Goal: Information Seeking & Learning: Learn about a topic

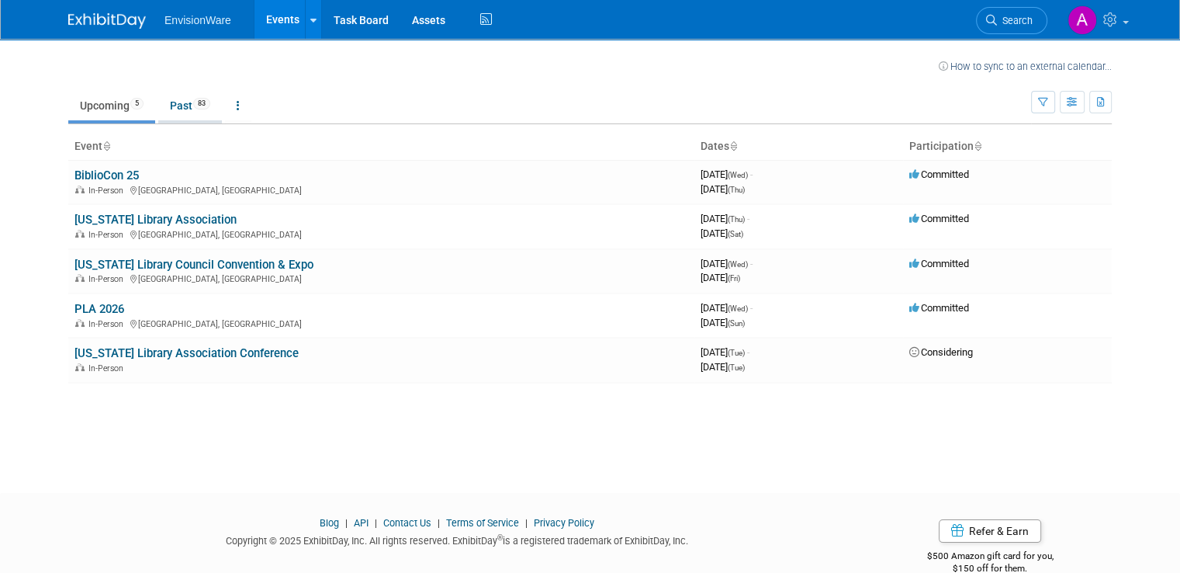
click at [175, 102] on link "Past 83" at bounding box center [190, 105] width 64 height 29
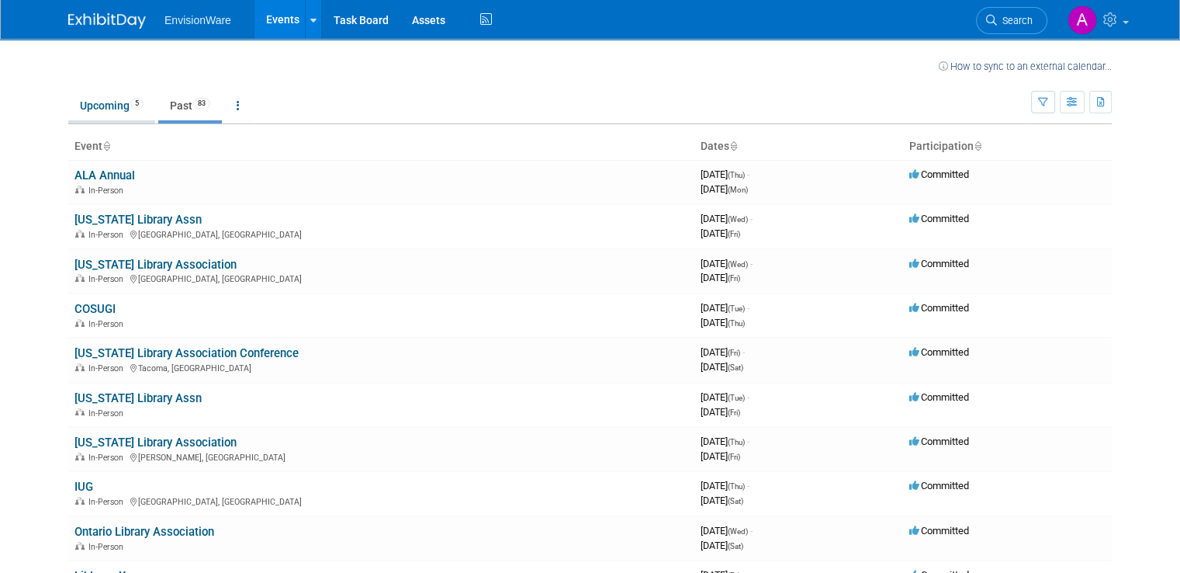
click at [95, 106] on link "Upcoming 5" at bounding box center [111, 105] width 87 height 29
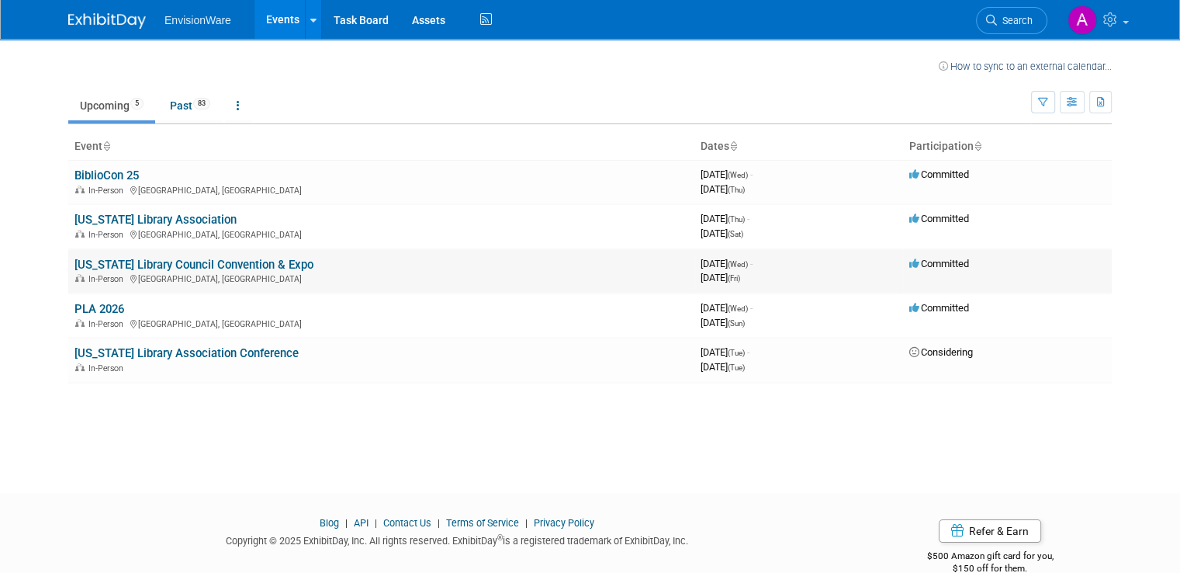
click at [81, 263] on link "[US_STATE] Library Council Convention & Expo" at bounding box center [193, 265] width 239 height 14
click at [74, 302] on link "PLA 2026" at bounding box center [99, 309] width 50 height 14
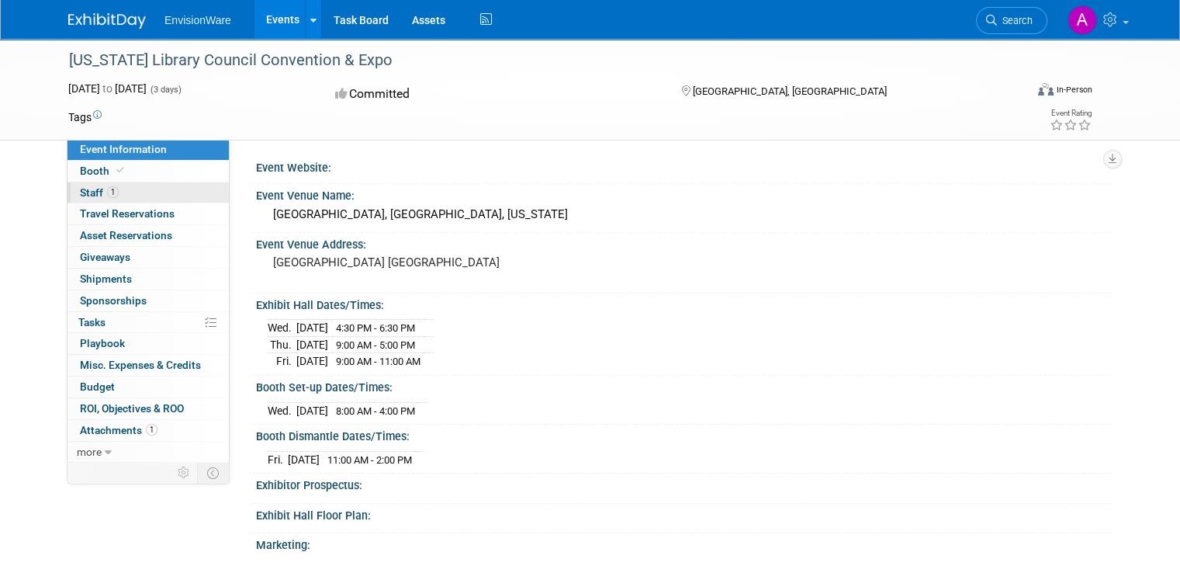
click at [109, 194] on link "1 Staff 1" at bounding box center [148, 192] width 161 height 21
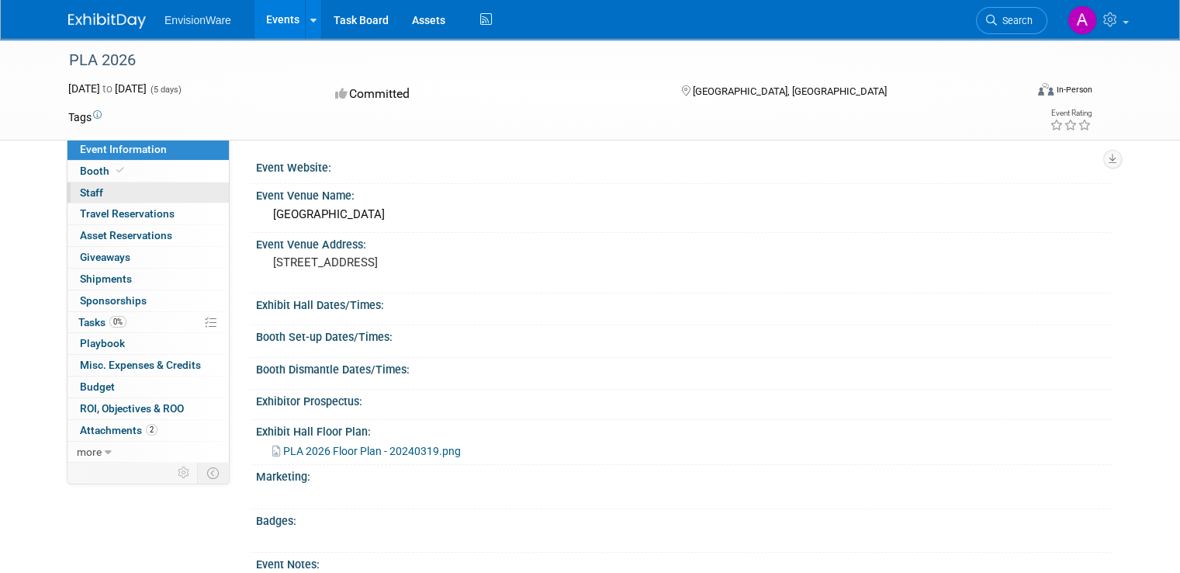
click at [80, 188] on span "Staff 0" at bounding box center [91, 192] width 23 height 12
